Goal: Information Seeking & Learning: Compare options

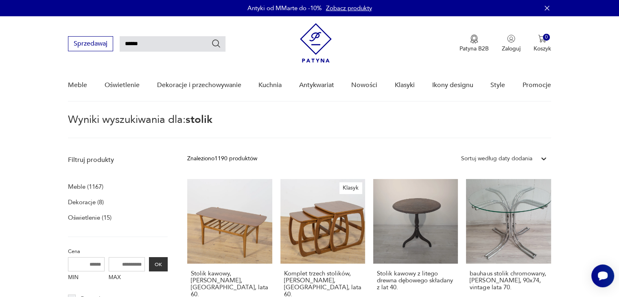
scroll to position [71, 0]
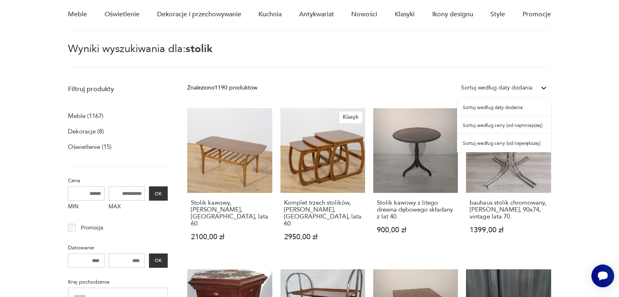
click at [534, 86] on div "Sortuj według daty dodania" at bounding box center [496, 88] width 79 height 11
click at [516, 125] on div "Sortuj według ceny (od najmniejszej)" at bounding box center [504, 125] width 94 height 18
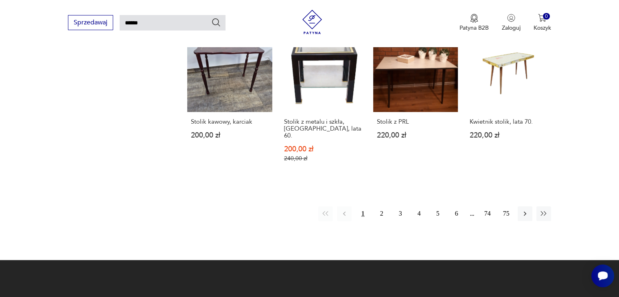
scroll to position [632, 0]
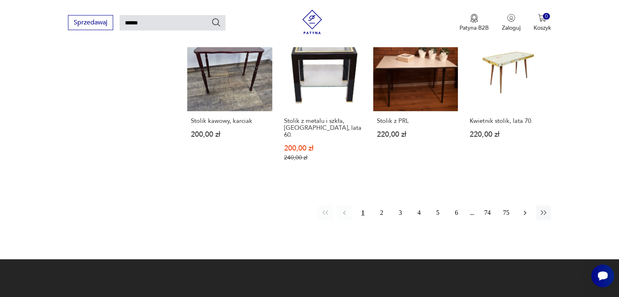
click at [523, 205] on button "button" at bounding box center [524, 212] width 15 height 15
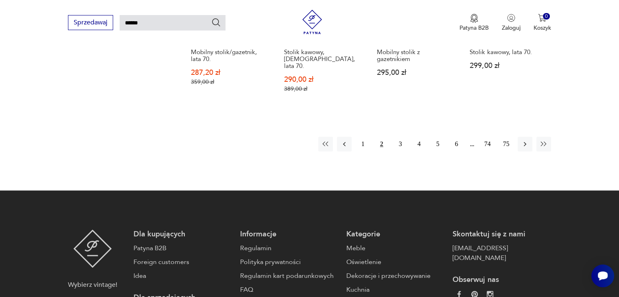
scroll to position [692, 0]
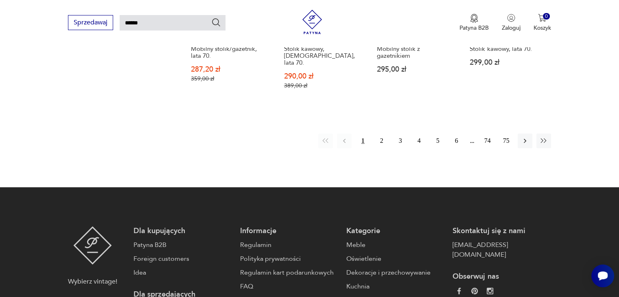
scroll to position [632, 0]
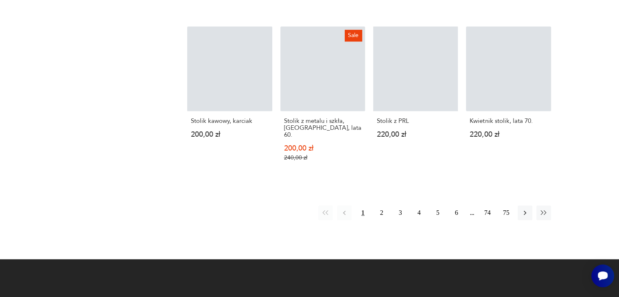
scroll to position [71, 0]
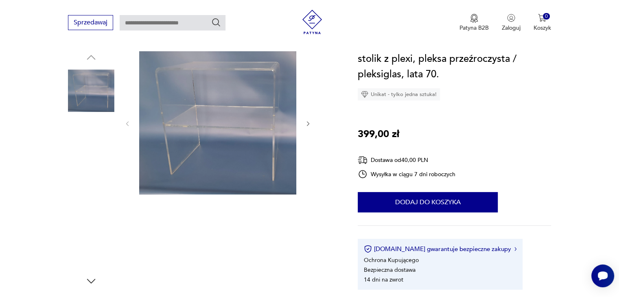
scroll to position [84, 0]
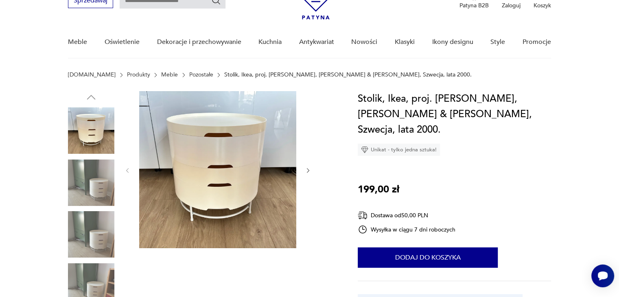
click at [307, 172] on icon "button" at bounding box center [308, 170] width 2 height 5
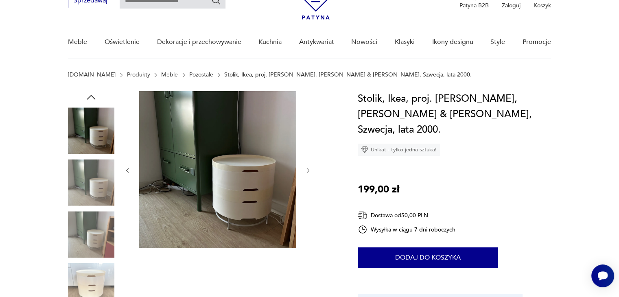
click at [307, 172] on icon "button" at bounding box center [308, 170] width 2 height 5
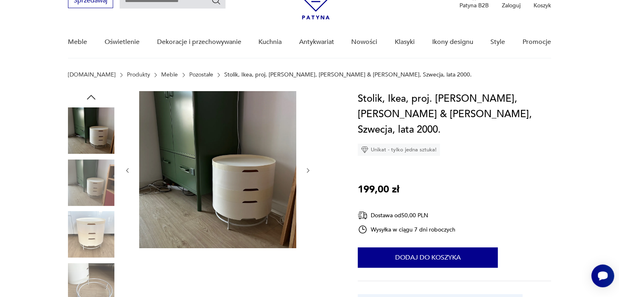
click at [307, 172] on icon "button" at bounding box center [308, 170] width 2 height 5
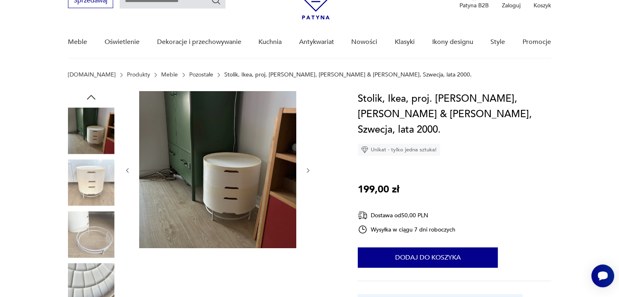
click at [307, 172] on icon "button" at bounding box center [308, 170] width 2 height 5
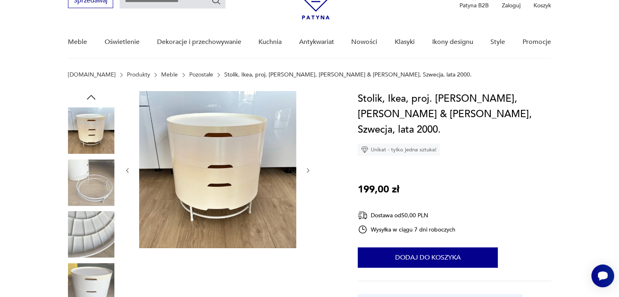
click at [307, 172] on icon "button" at bounding box center [308, 170] width 2 height 5
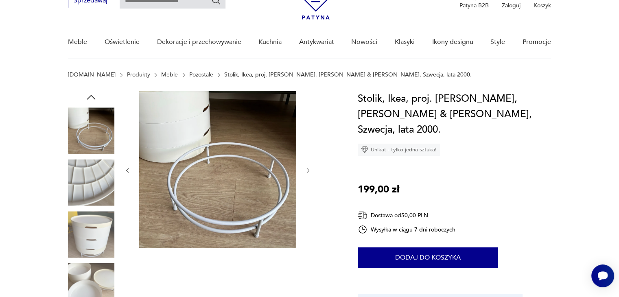
click at [307, 172] on icon "button" at bounding box center [308, 170] width 2 height 5
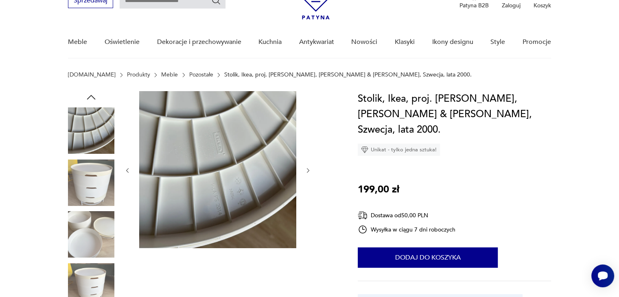
click at [307, 172] on icon "button" at bounding box center [308, 170] width 2 height 5
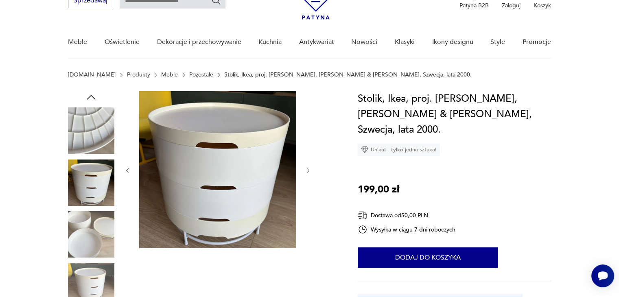
click at [307, 172] on icon "button" at bounding box center [308, 170] width 2 height 5
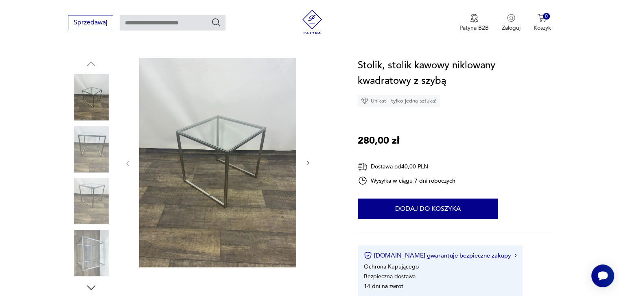
click at [307, 161] on icon "button" at bounding box center [308, 163] width 7 height 7
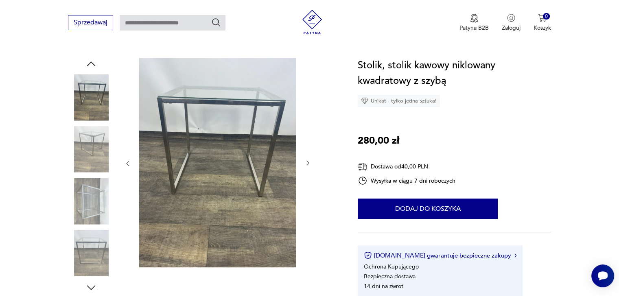
click at [307, 161] on icon "button" at bounding box center [308, 163] width 7 height 7
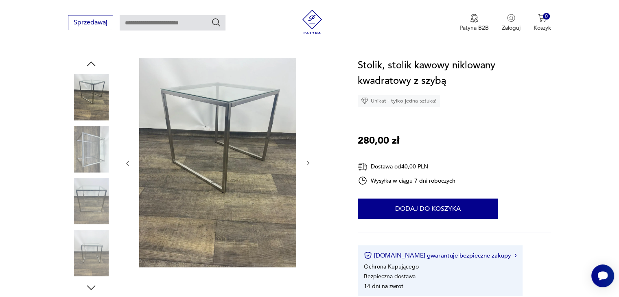
click at [307, 161] on icon "button" at bounding box center [308, 163] width 7 height 7
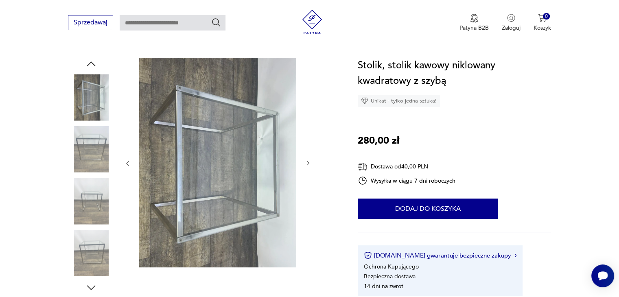
click at [307, 161] on icon "button" at bounding box center [308, 163] width 7 height 7
